Goal: Information Seeking & Learning: Learn about a topic

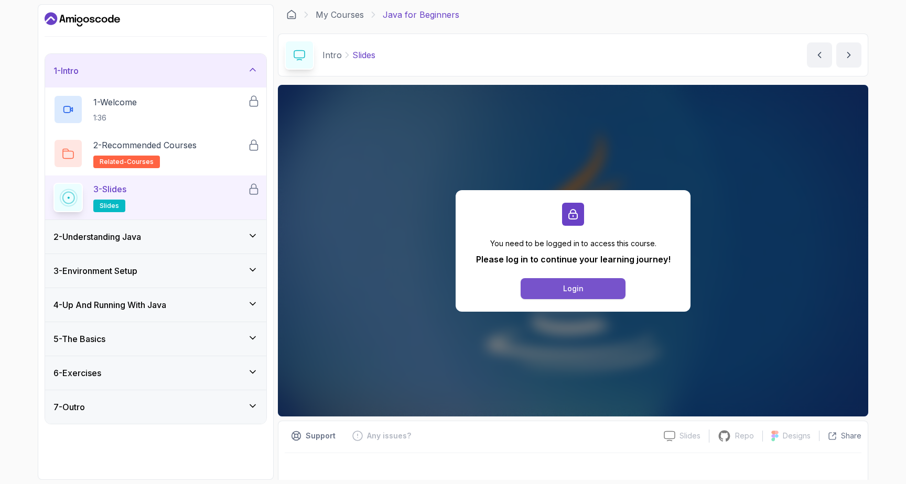
click at [591, 286] on button "Login" at bounding box center [572, 288] width 105 height 21
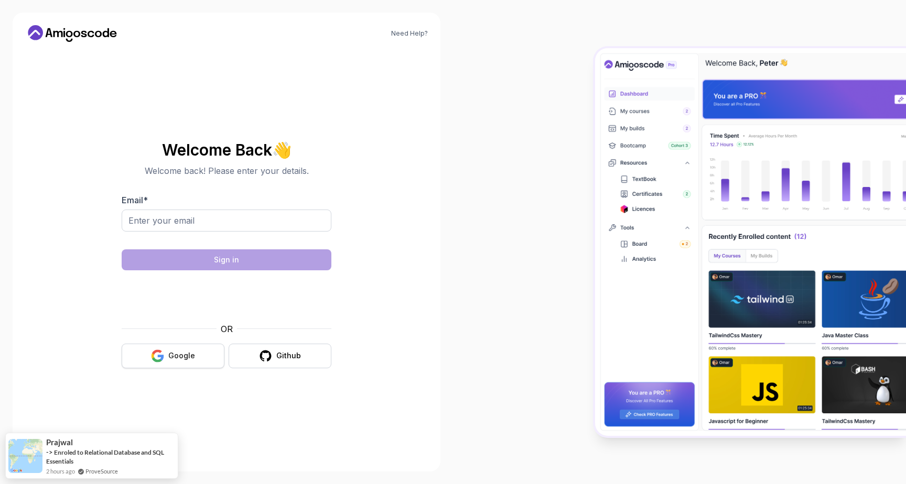
click at [170, 352] on div "Google" at bounding box center [181, 356] width 27 height 10
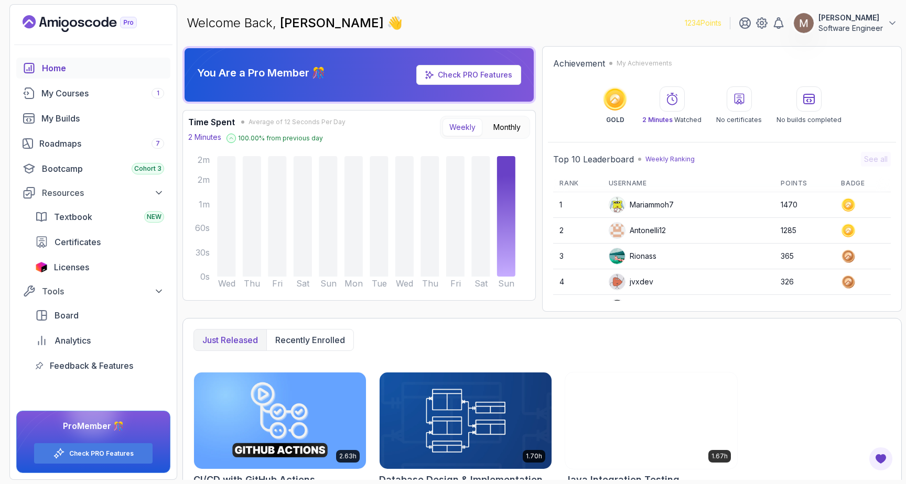
scroll to position [148, 0]
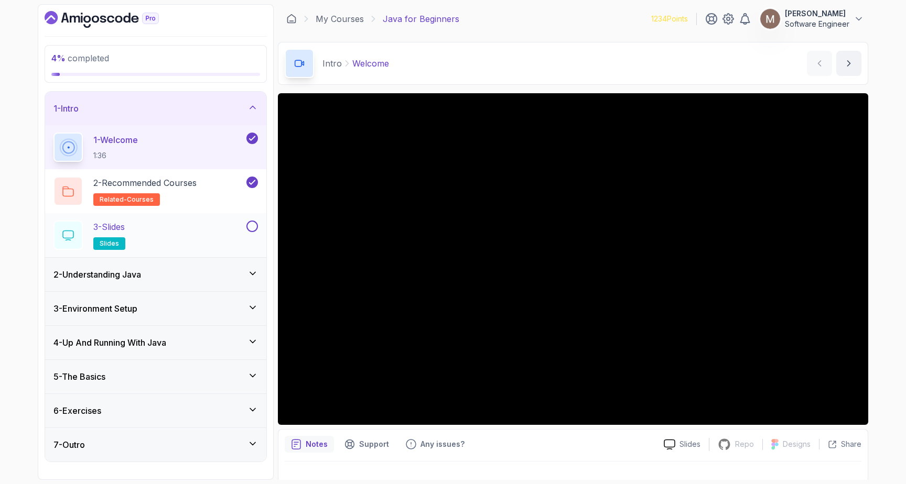
click at [250, 224] on button at bounding box center [252, 227] width 12 height 12
click at [189, 236] on div "3 - Slides slides" at bounding box center [148, 235] width 191 height 29
